Goal: Task Accomplishment & Management: Manage account settings

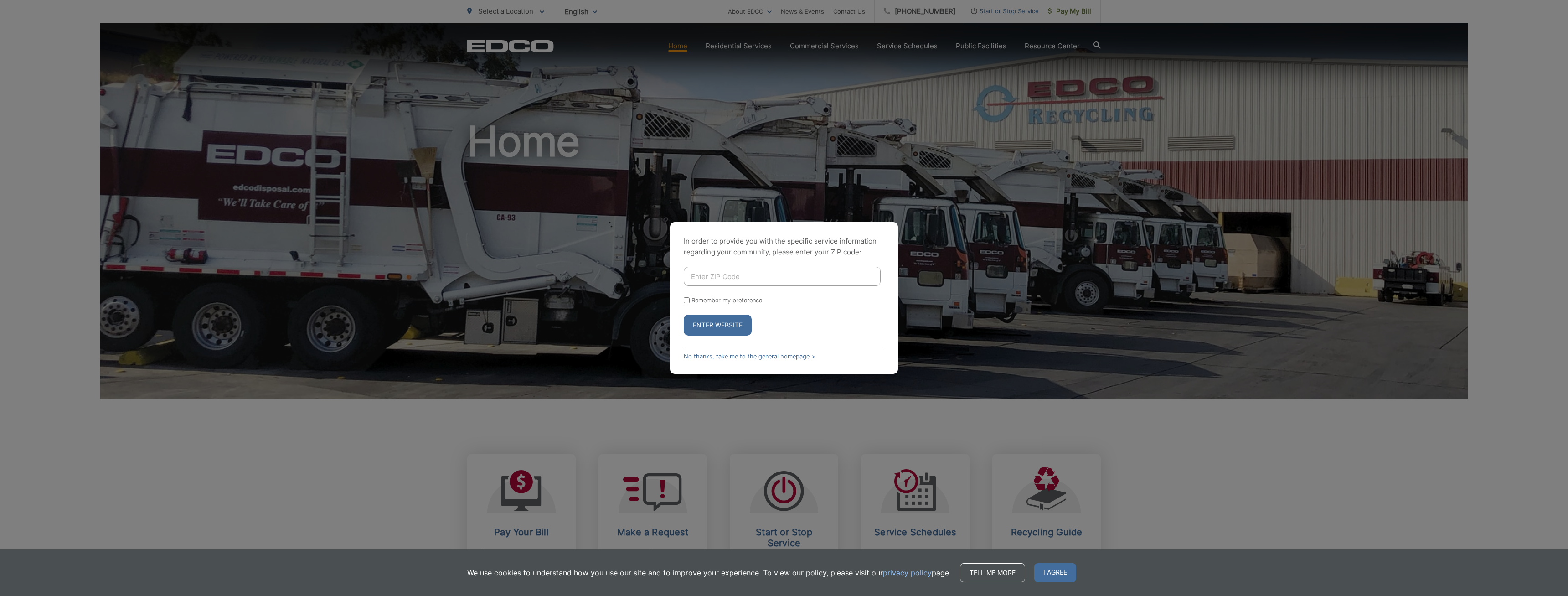
click at [698, 282] on input "Enter ZIP Code" at bounding box center [782, 276] width 197 height 19
type input "9"
click at [697, 269] on input "Enter ZIP Code" at bounding box center [782, 276] width 197 height 19
type input "91945"
click at [717, 327] on button "Enter Website" at bounding box center [717, 324] width 68 height 21
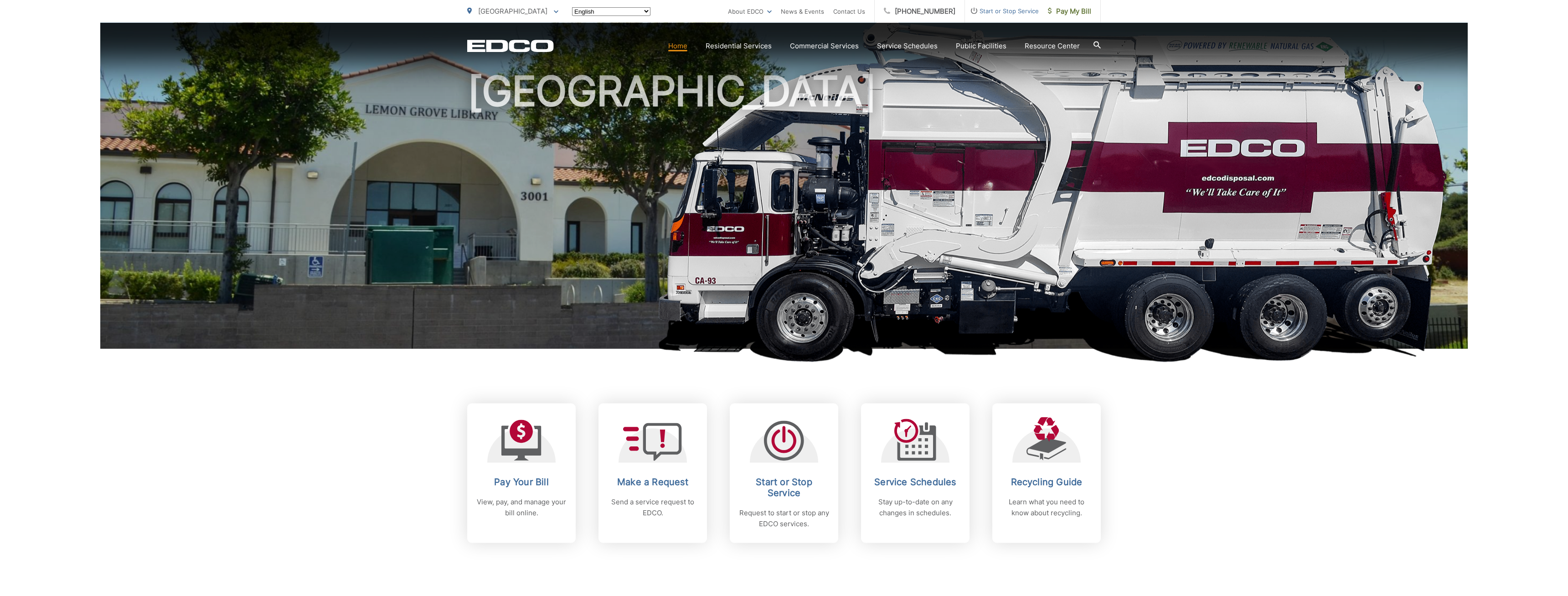
scroll to position [93, 0]
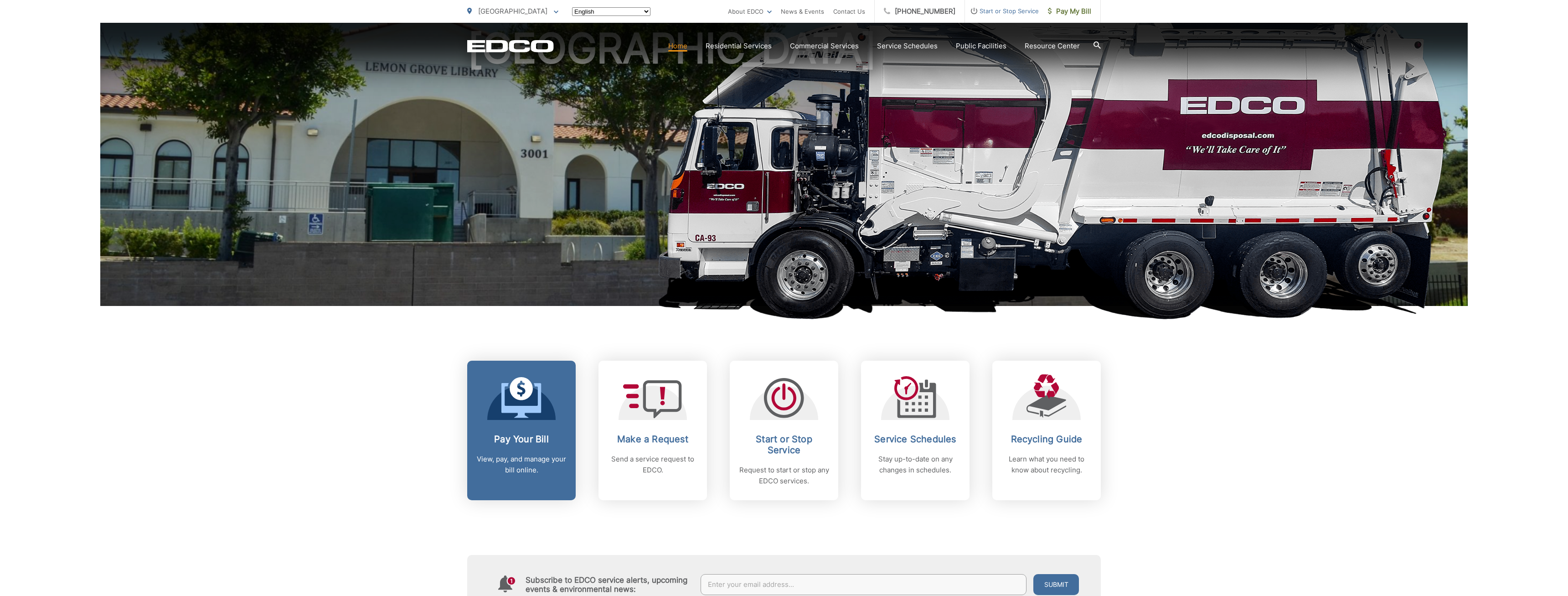
click at [511, 460] on p "View, pay, and manage your bill online." at bounding box center [521, 464] width 91 height 22
